Goal: Information Seeking & Learning: Learn about a topic

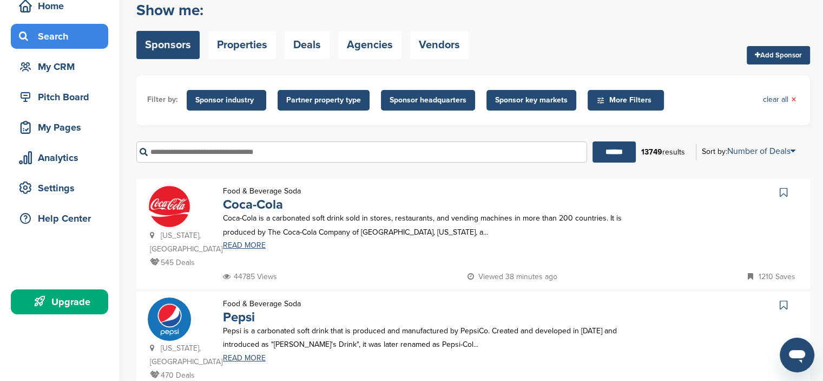
click at [520, 96] on span "Sponsor key markets" at bounding box center [531, 100] width 73 height 12
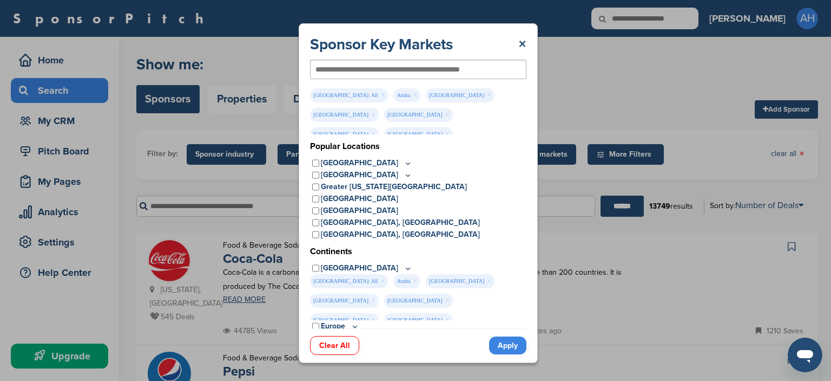
click at [511, 344] on link "Apply" at bounding box center [507, 345] width 37 height 18
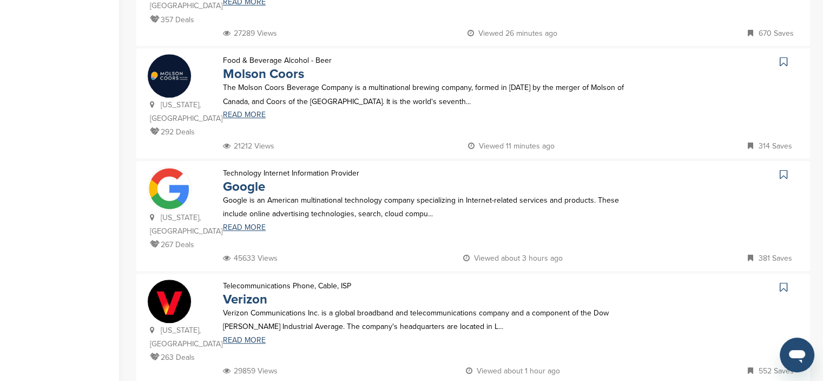
scroll to position [747, 0]
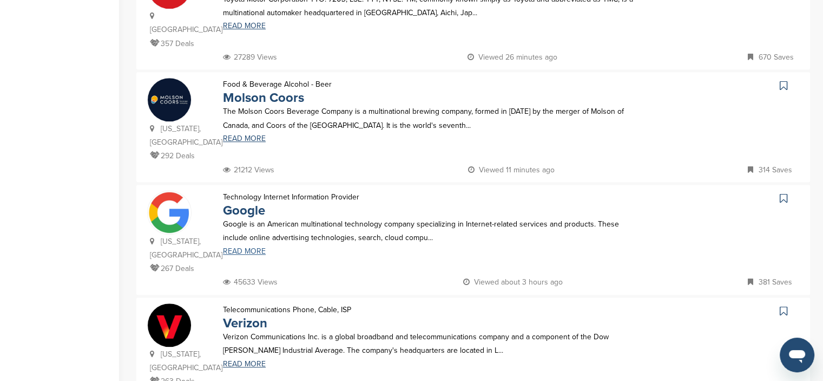
click at [240, 247] on link "READ MORE" at bounding box center [432, 251] width 419 height 8
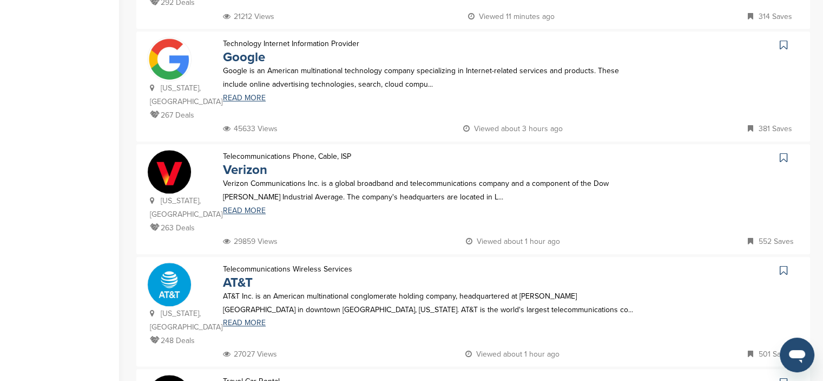
scroll to position [909, 0]
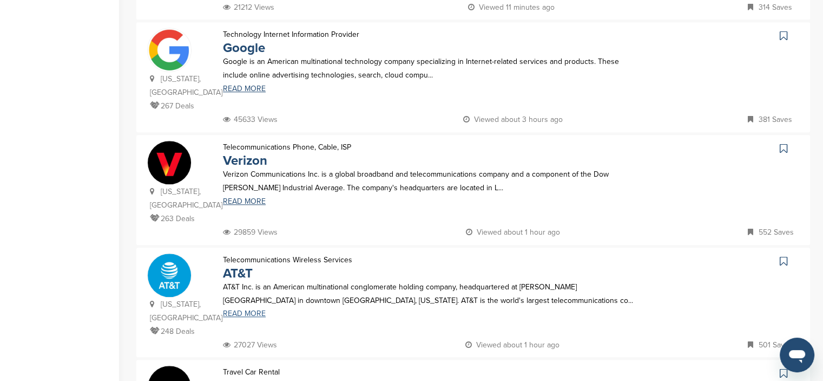
click at [242, 310] on link "READ MORE" at bounding box center [432, 314] width 419 height 8
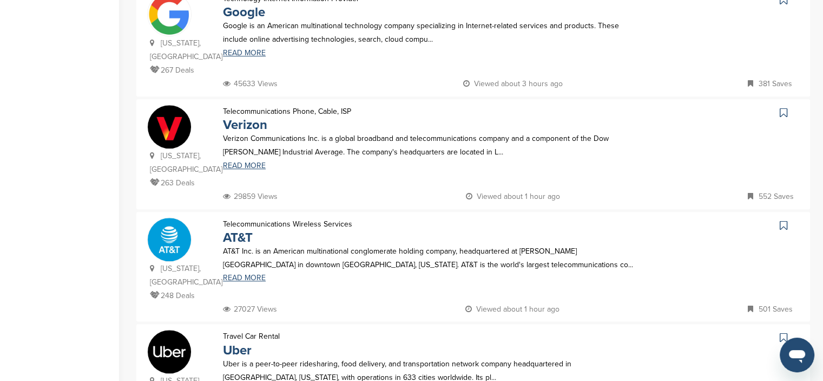
scroll to position [963, 0]
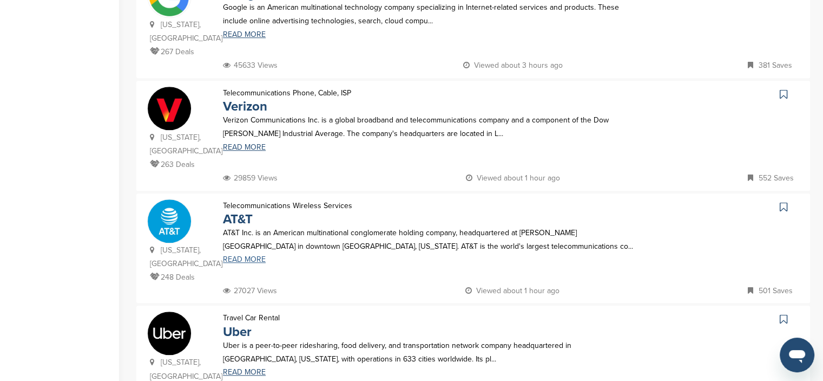
click at [240, 255] on link "READ MORE" at bounding box center [432, 259] width 419 height 8
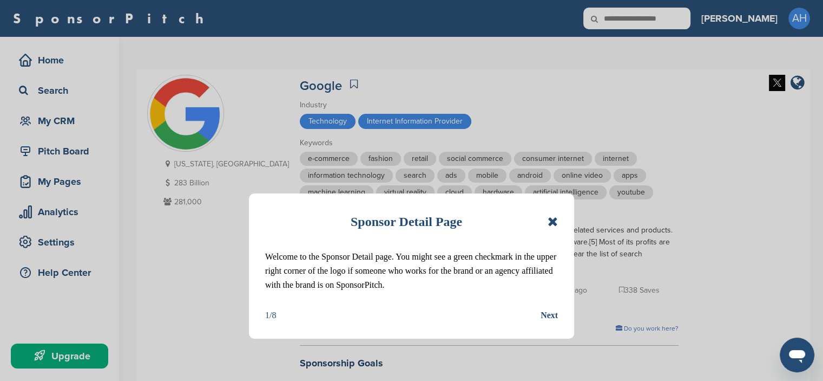
click at [554, 218] on icon at bounding box center [553, 221] width 10 height 13
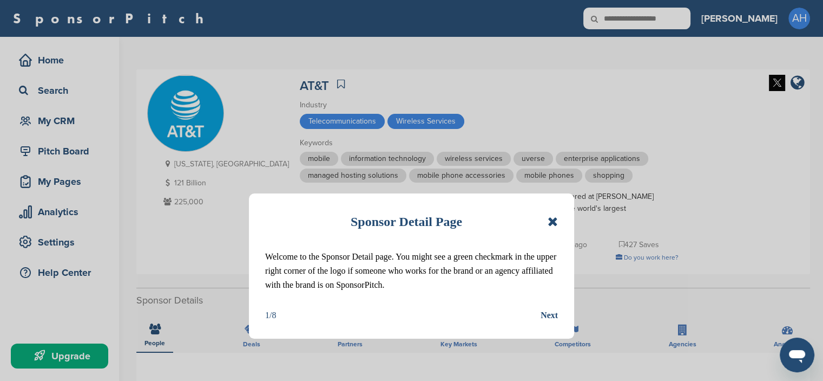
click at [548, 222] on icon at bounding box center [553, 221] width 10 height 13
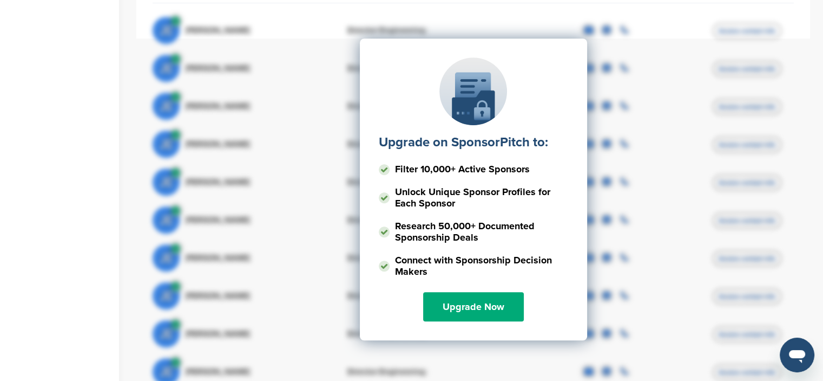
scroll to position [650, 0]
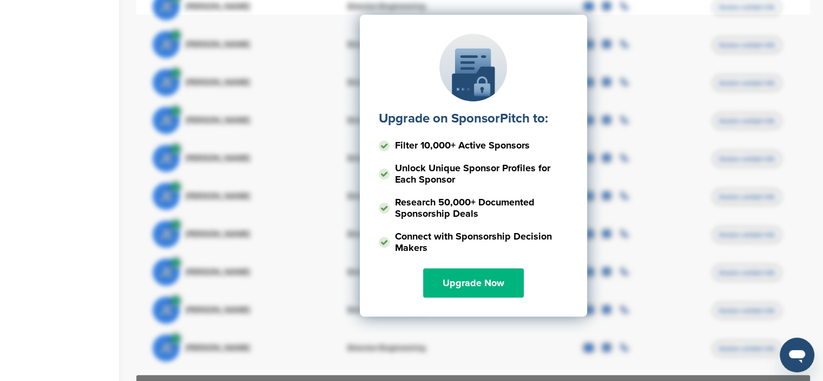
click at [481, 268] on link "Upgrade Now" at bounding box center [473, 282] width 101 height 29
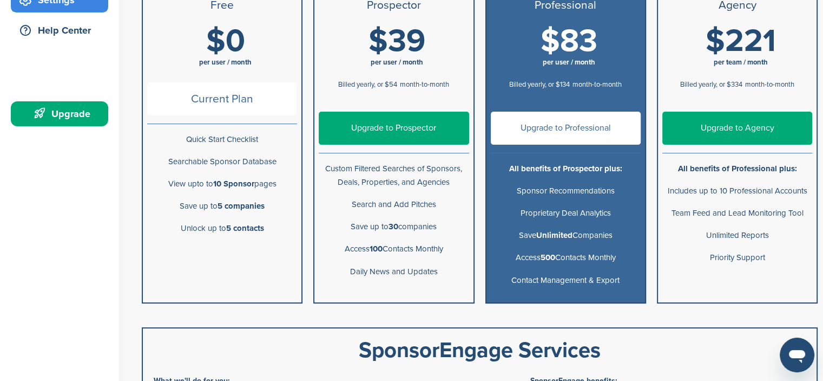
scroll to position [217, 0]
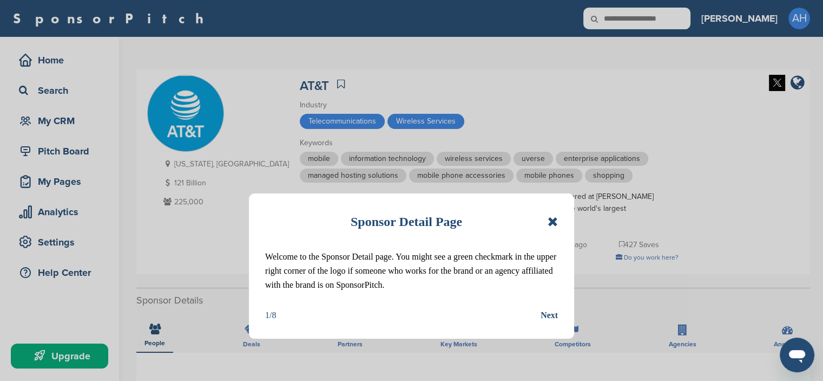
click at [550, 220] on icon at bounding box center [553, 221] width 10 height 13
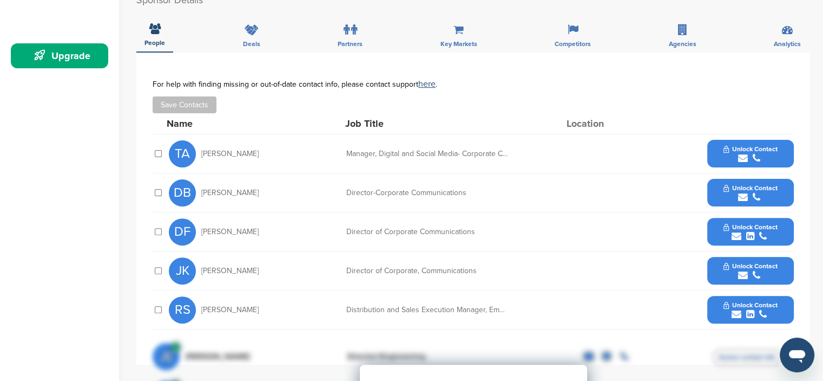
scroll to position [325, 0]
